Goal: Communication & Community: Ask a question

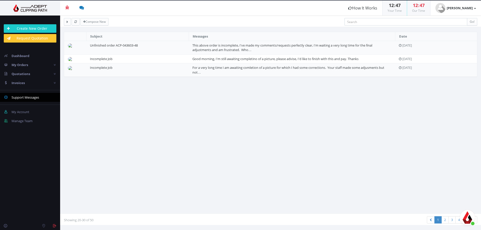
scroll to position [1110, 0]
click at [25, 56] on span "Dashboard" at bounding box center [21, 56] width 18 height 5
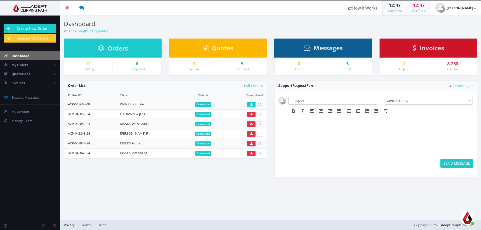
scroll to position [1110, 0]
click at [462, 219] on span "פתח צ'אט" at bounding box center [467, 217] width 15 height 15
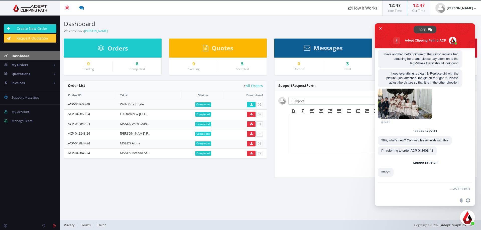
click at [438, 192] on form at bounding box center [430, 190] width 79 height 14
click at [470, 200] on div "הוספת אימוג׳י שלח קובץ" at bounding box center [425, 200] width 100 height 11
click at [468, 202] on span "הוספת אימוג׳י" at bounding box center [468, 201] width 4 height 4
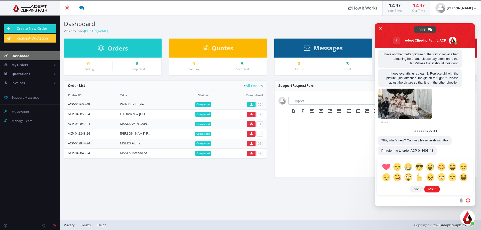
click at [405, 165] on span at bounding box center [425, 172] width 91 height 21
click at [410, 166] on span at bounding box center [408, 167] width 9 height 9
type textarea ":'("
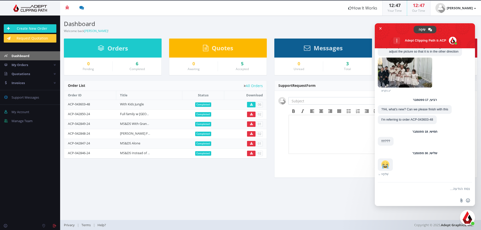
scroll to position [1135, 0]
